Goal: Go to known website: Go to known website

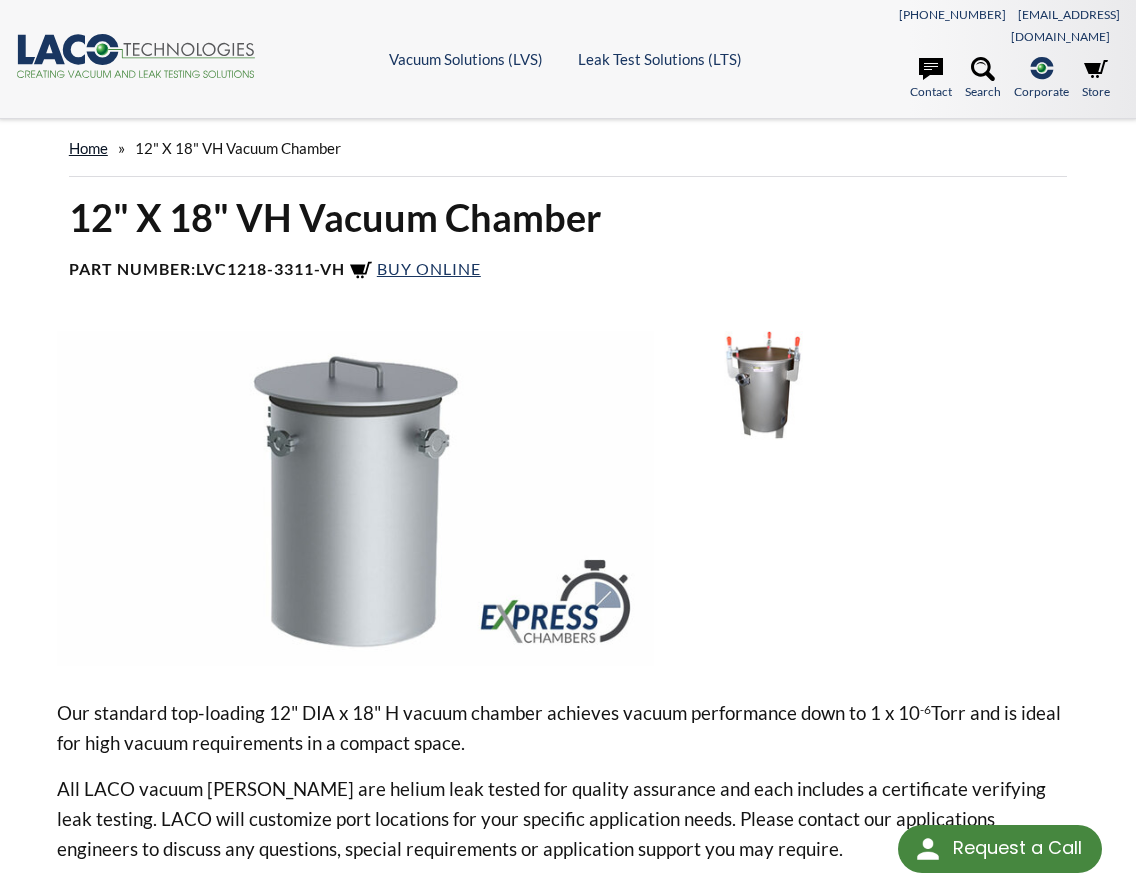
click at [90, 139] on link "home" at bounding box center [88, 148] width 39 height 18
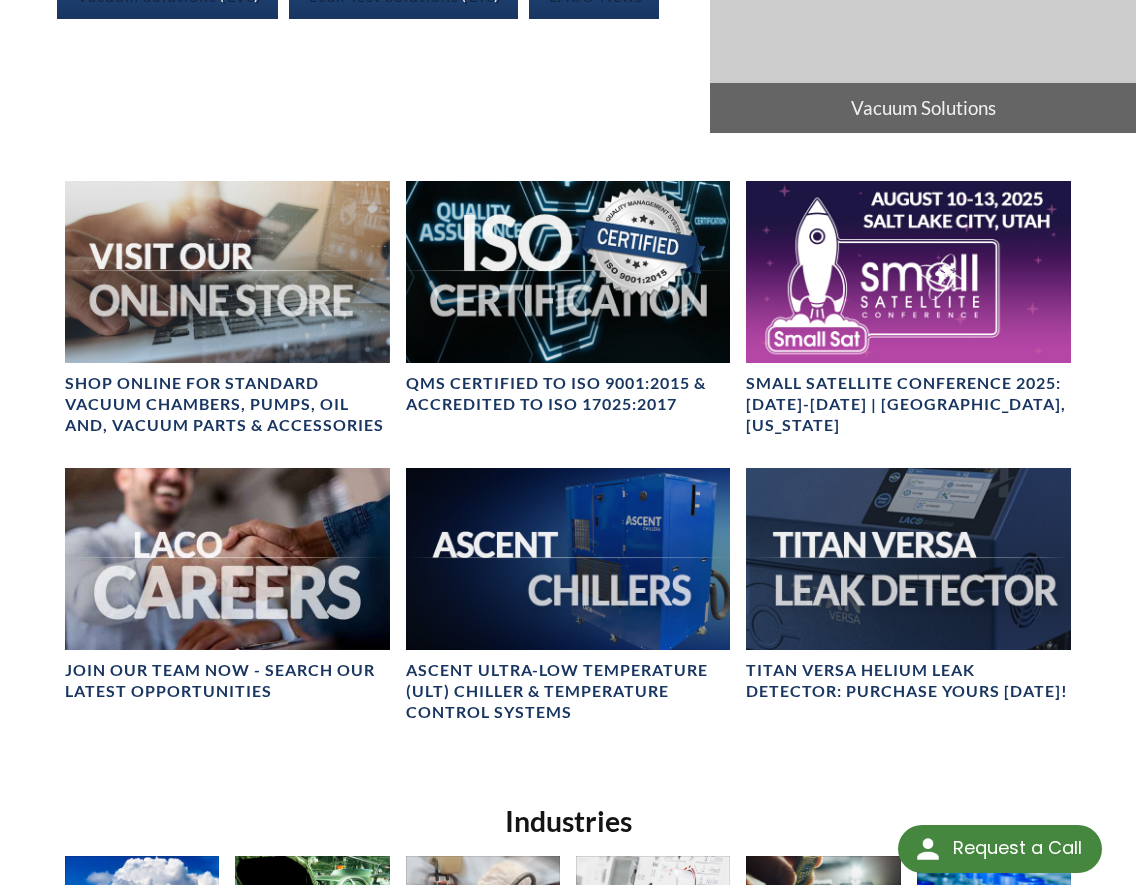
scroll to position [933, 0]
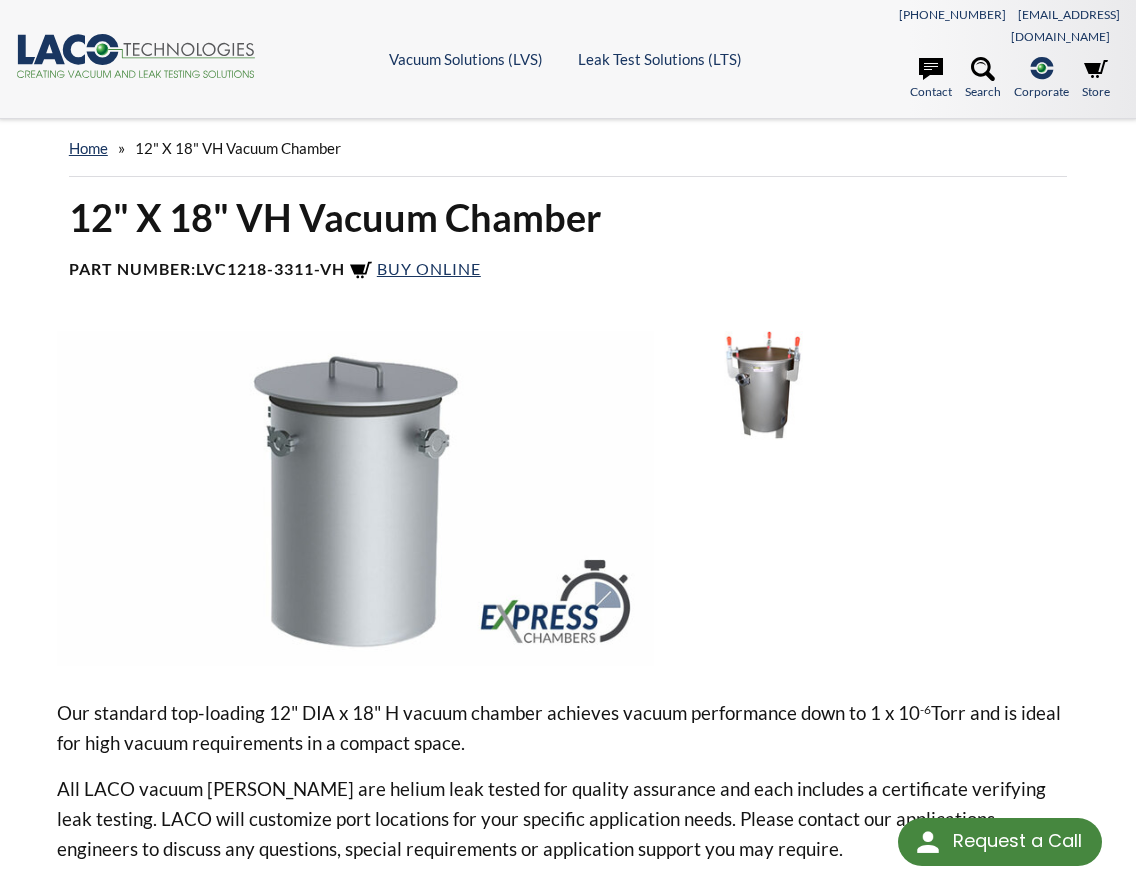
select select "Language Translate Widget"
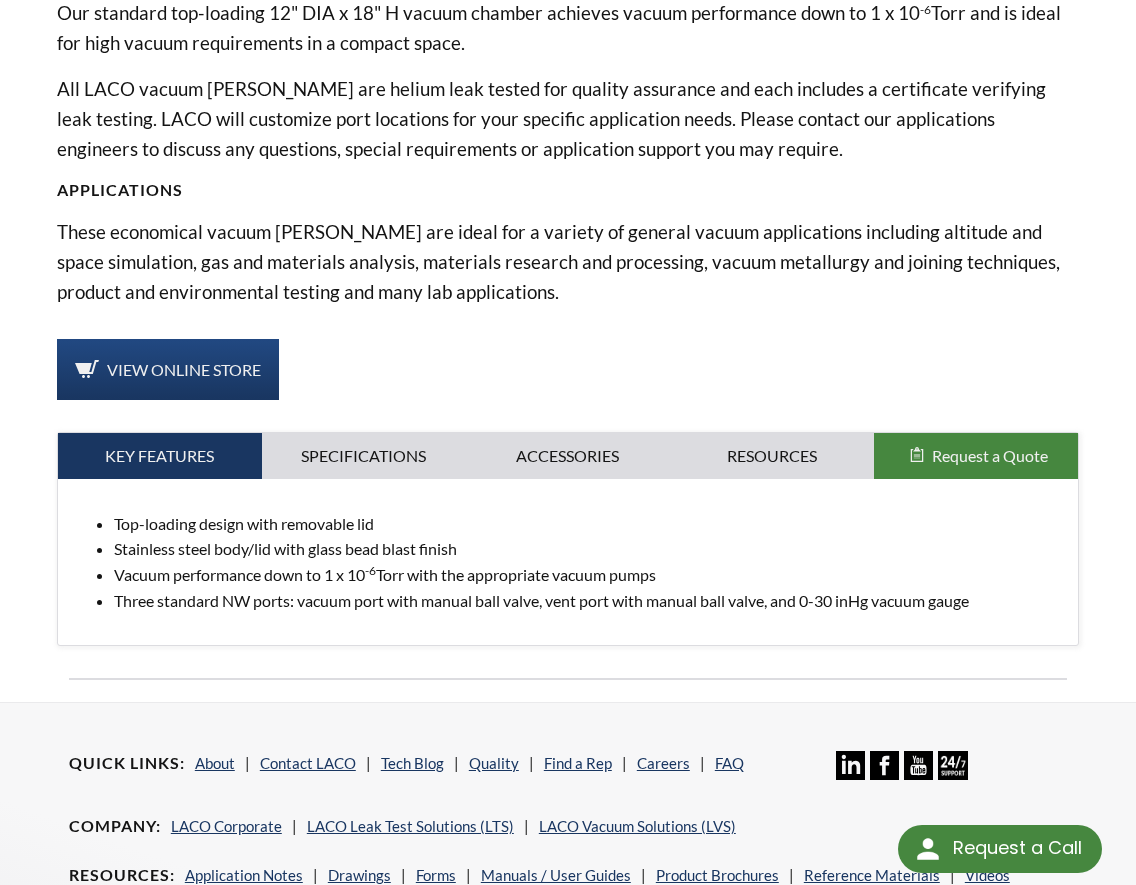
scroll to position [464, 0]
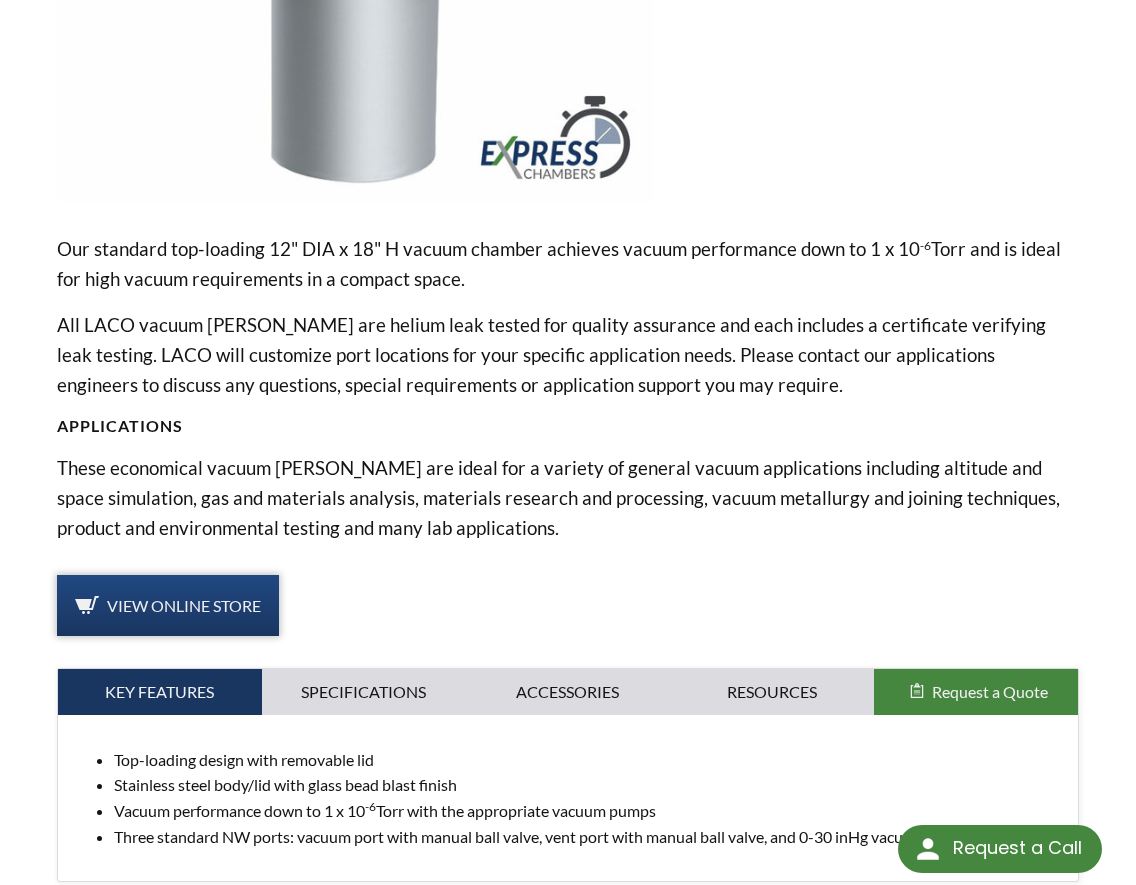
click at [196, 596] on span "View Online Store" at bounding box center [184, 605] width 154 height 19
